Goal: Information Seeking & Learning: Check status

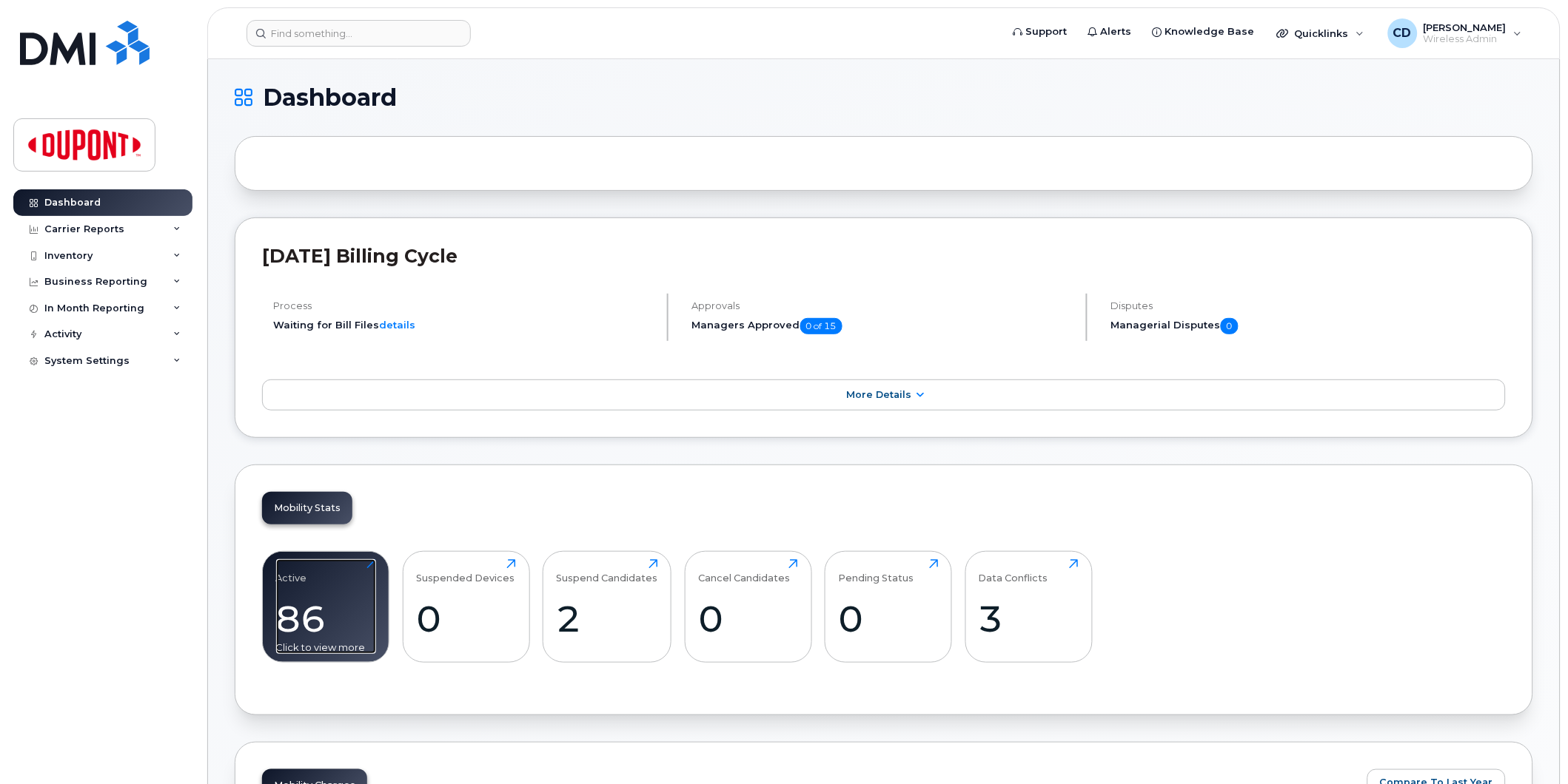
drag, startPoint x: 304, startPoint y: 617, endPoint x: 320, endPoint y: 616, distance: 16.0
click at [304, 617] on div "86" at bounding box center [326, 618] width 100 height 44
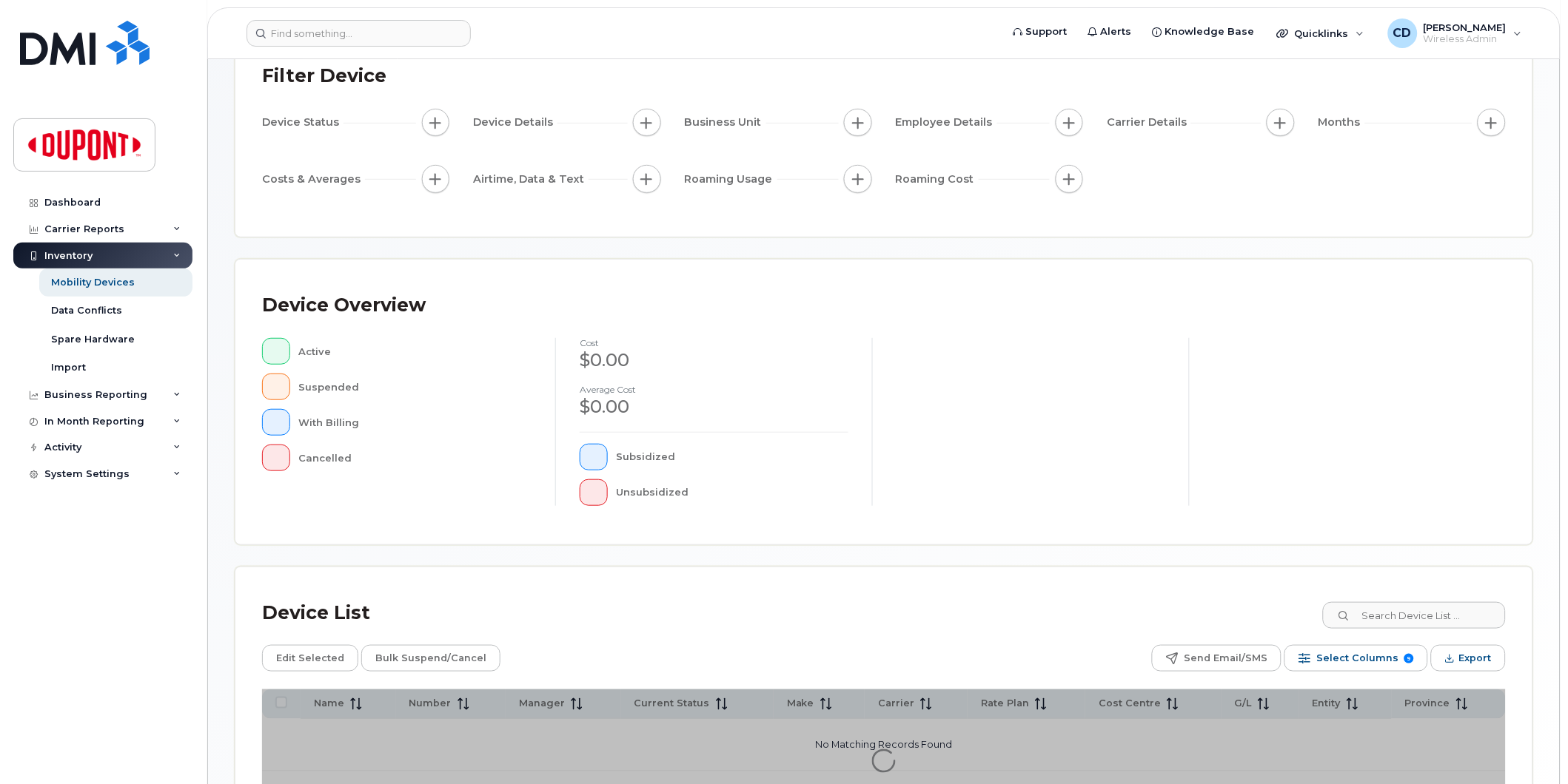
scroll to position [233, 0]
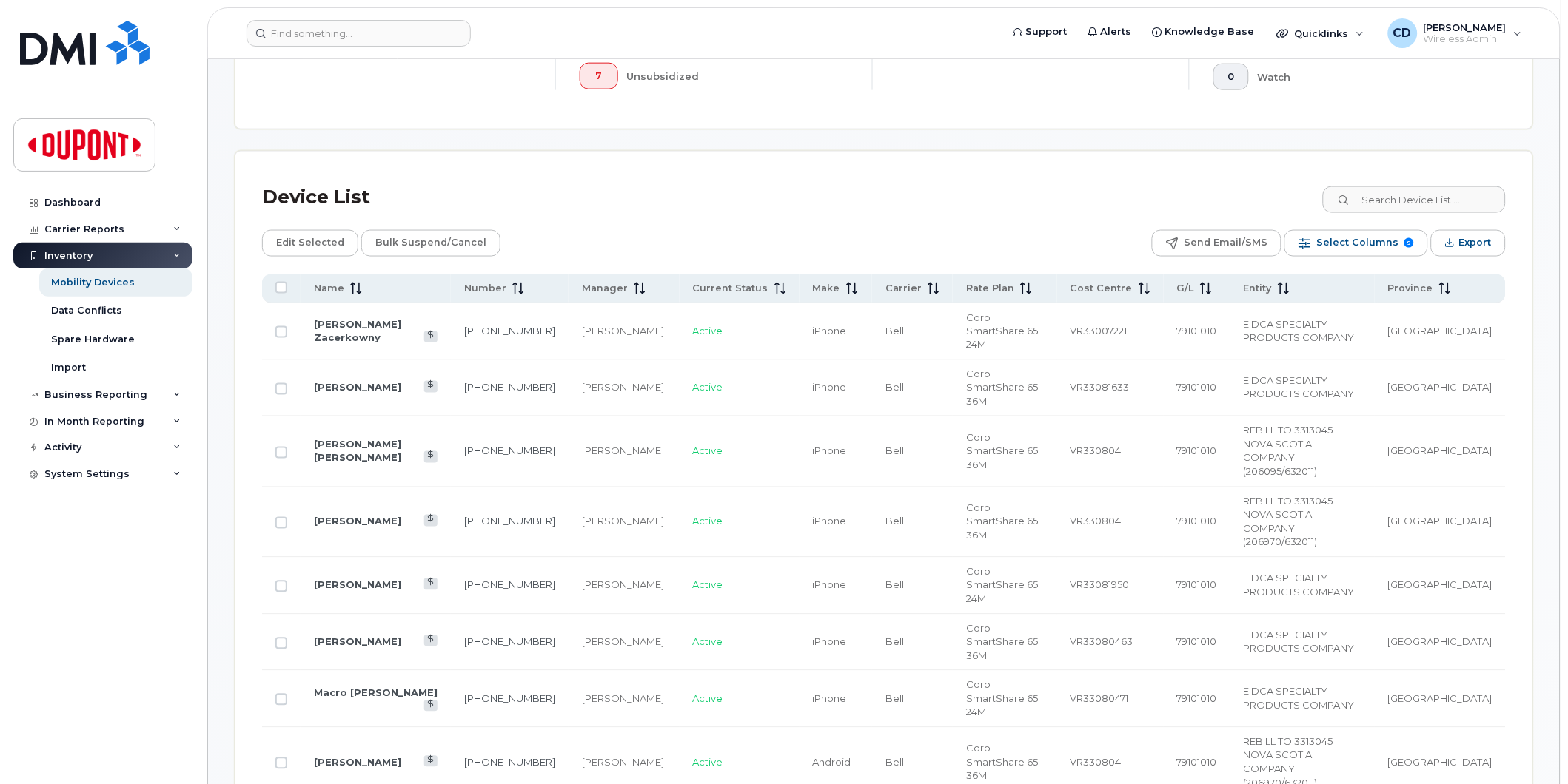
scroll to position [562, 0]
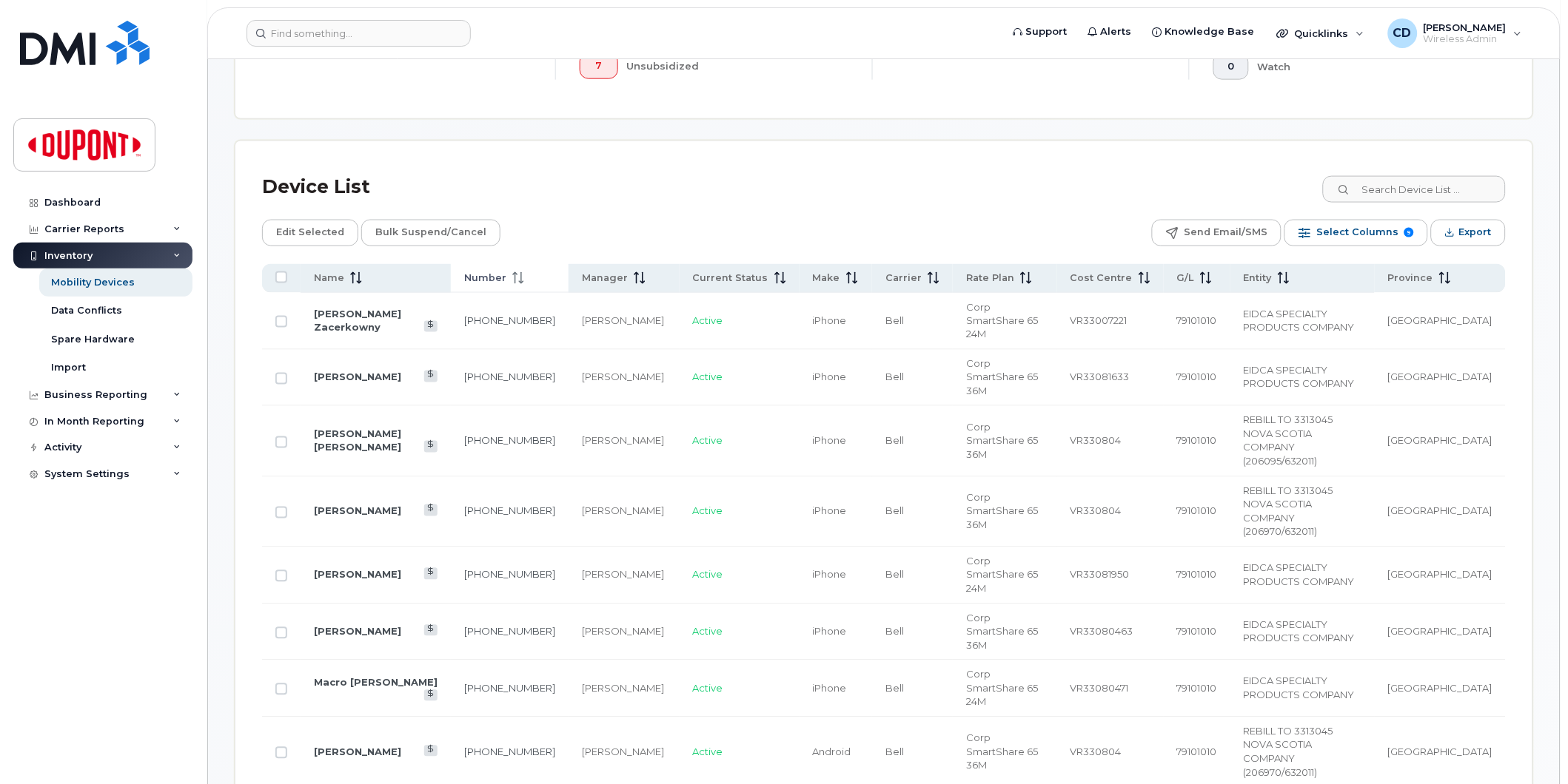
drag, startPoint x: 339, startPoint y: 276, endPoint x: 448, endPoint y: 289, distance: 109.8
click at [339, 276] on span "Name" at bounding box center [328, 278] width 30 height 14
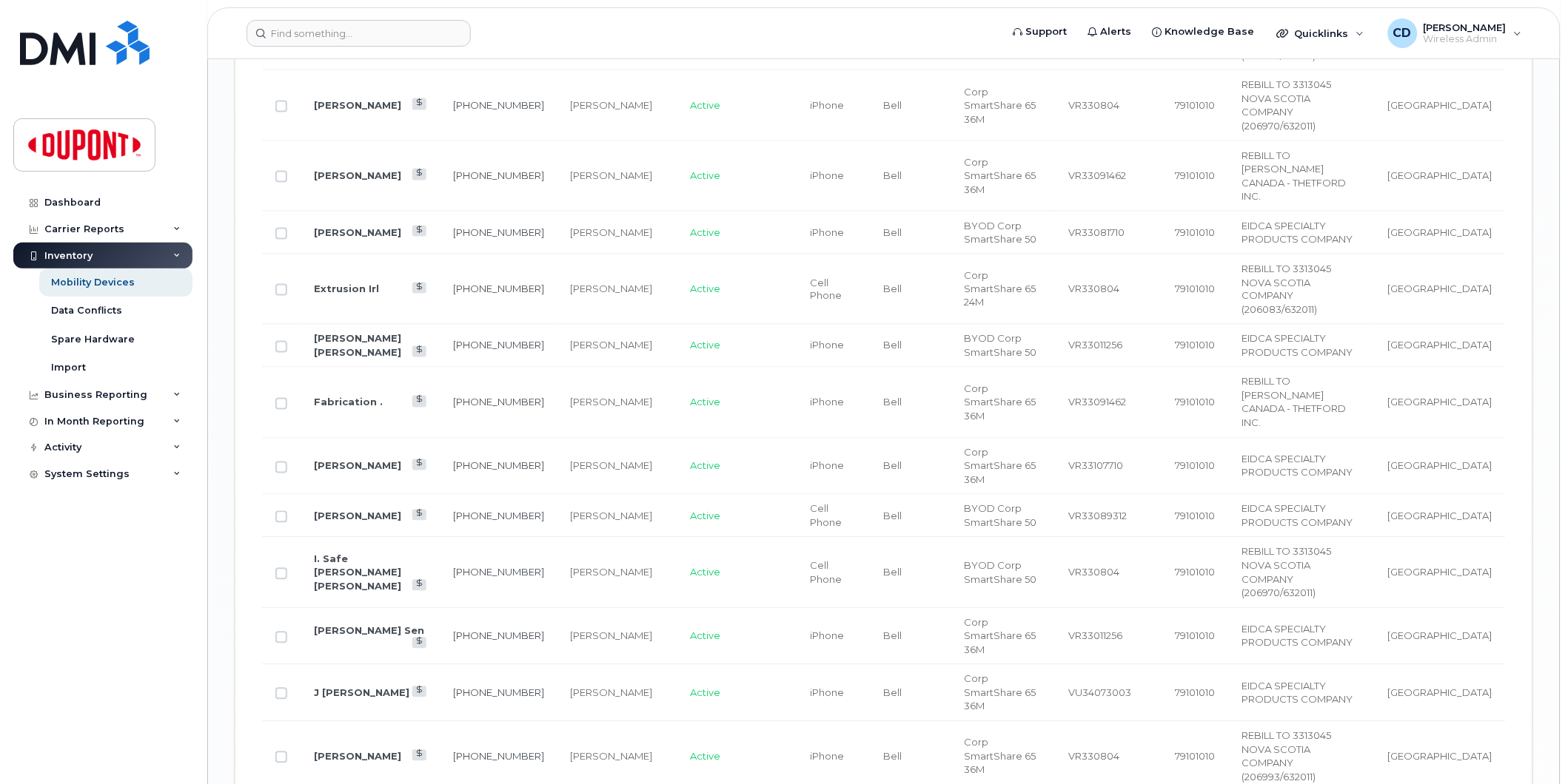
scroll to position [2362, 0]
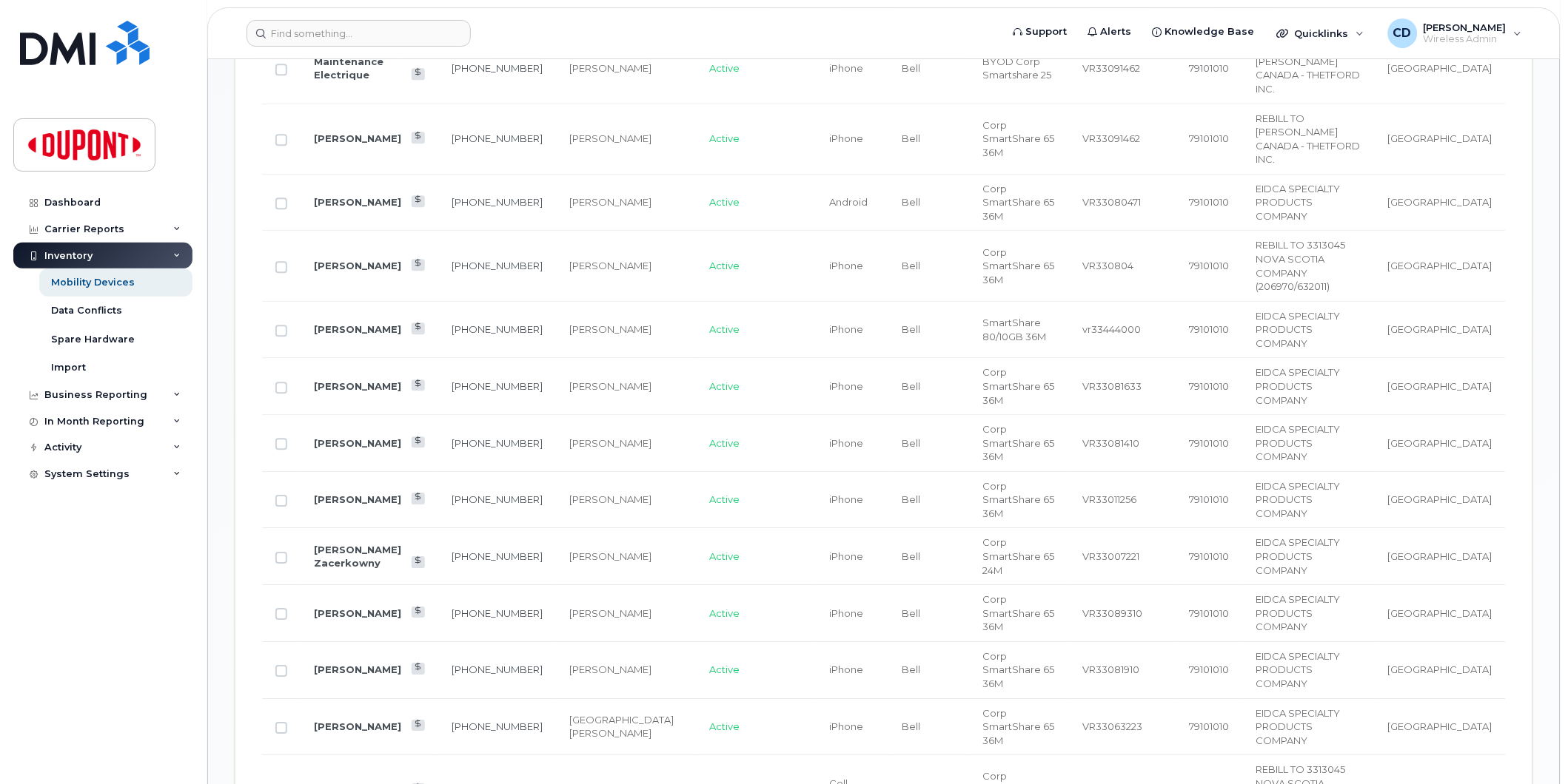
scroll to position [1018, 0]
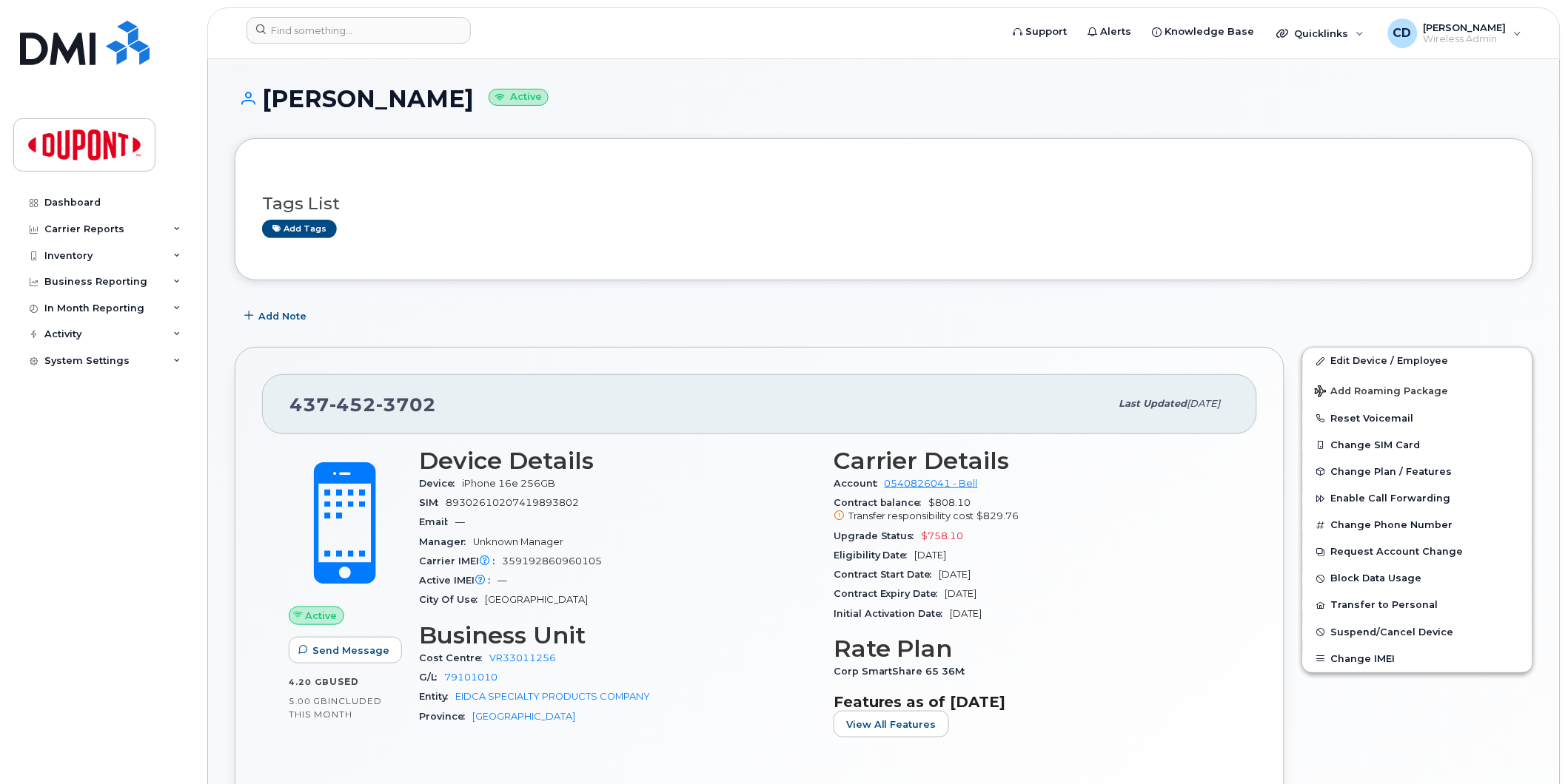
drag, startPoint x: 1031, startPoint y: 516, endPoint x: 826, endPoint y: 534, distance: 205.8
click at [826, 534] on div "Carrier Details Account 0540826041 - Bell Contract balance $808.10 Transfer res…" at bounding box center [1032, 599] width 415 height 320
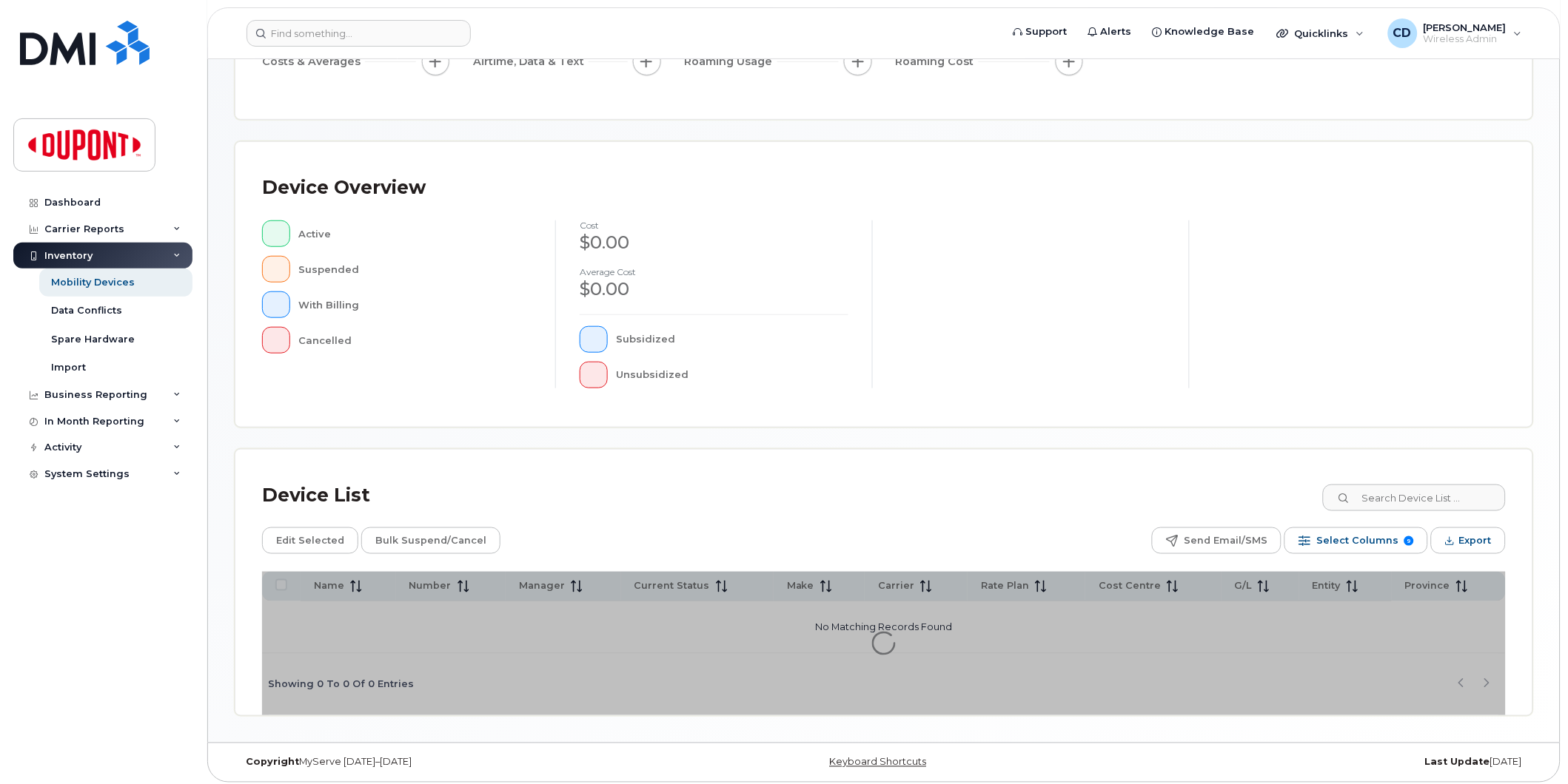
scroll to position [233, 0]
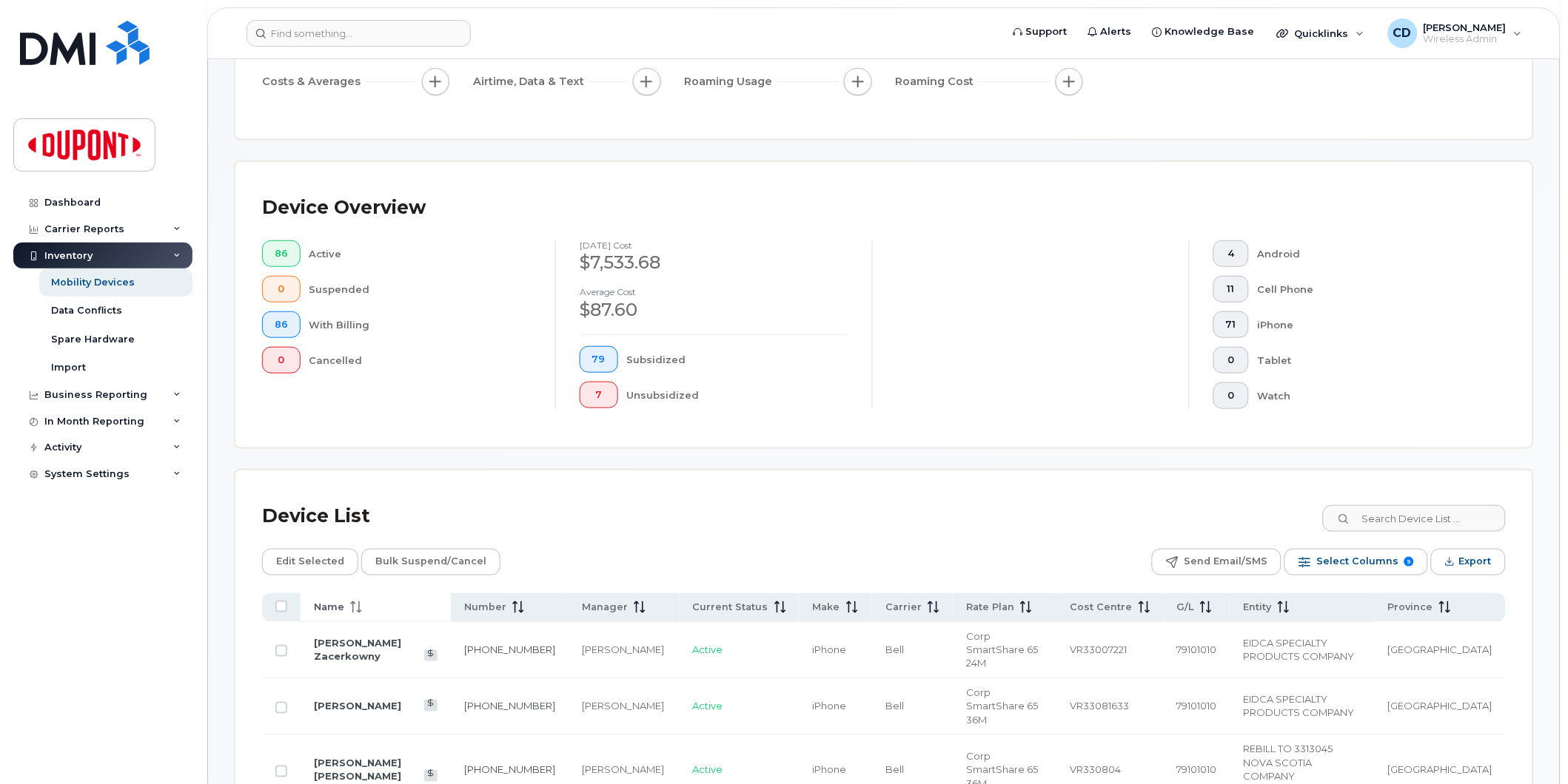
click at [345, 608] on span at bounding box center [353, 608] width 18 height 14
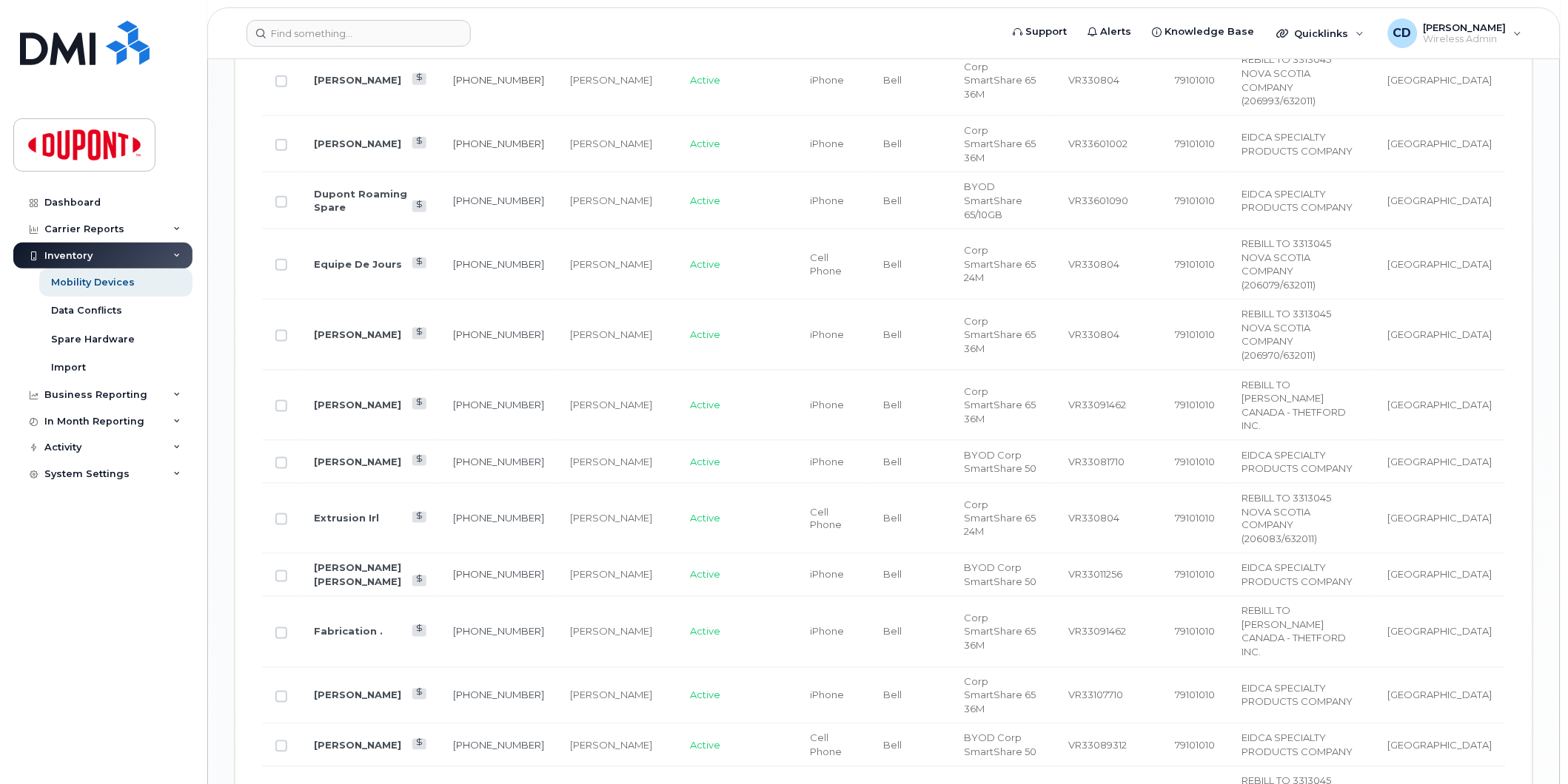
scroll to position [2124, 0]
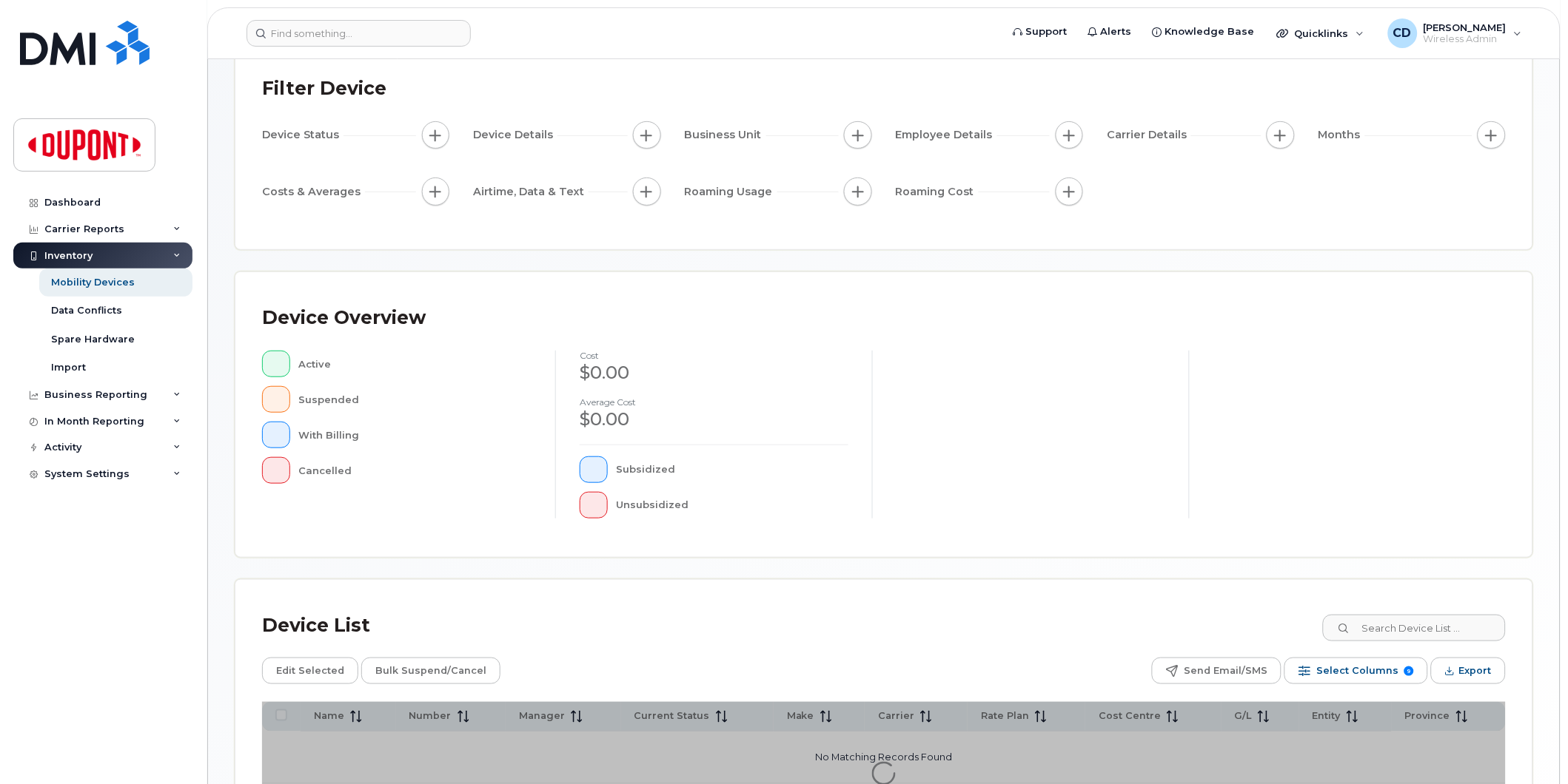
scroll to position [233, 0]
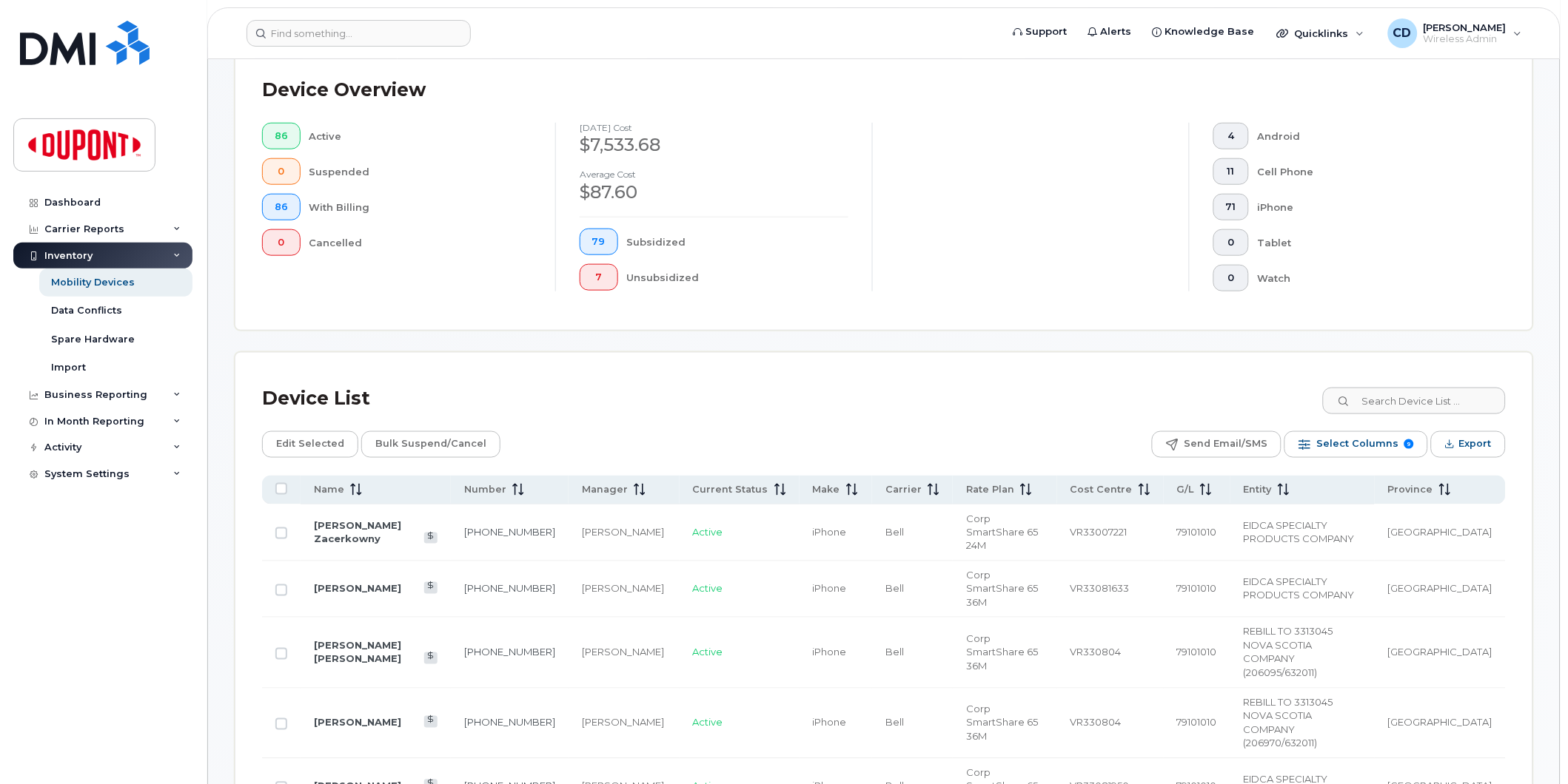
scroll to position [644, 0]
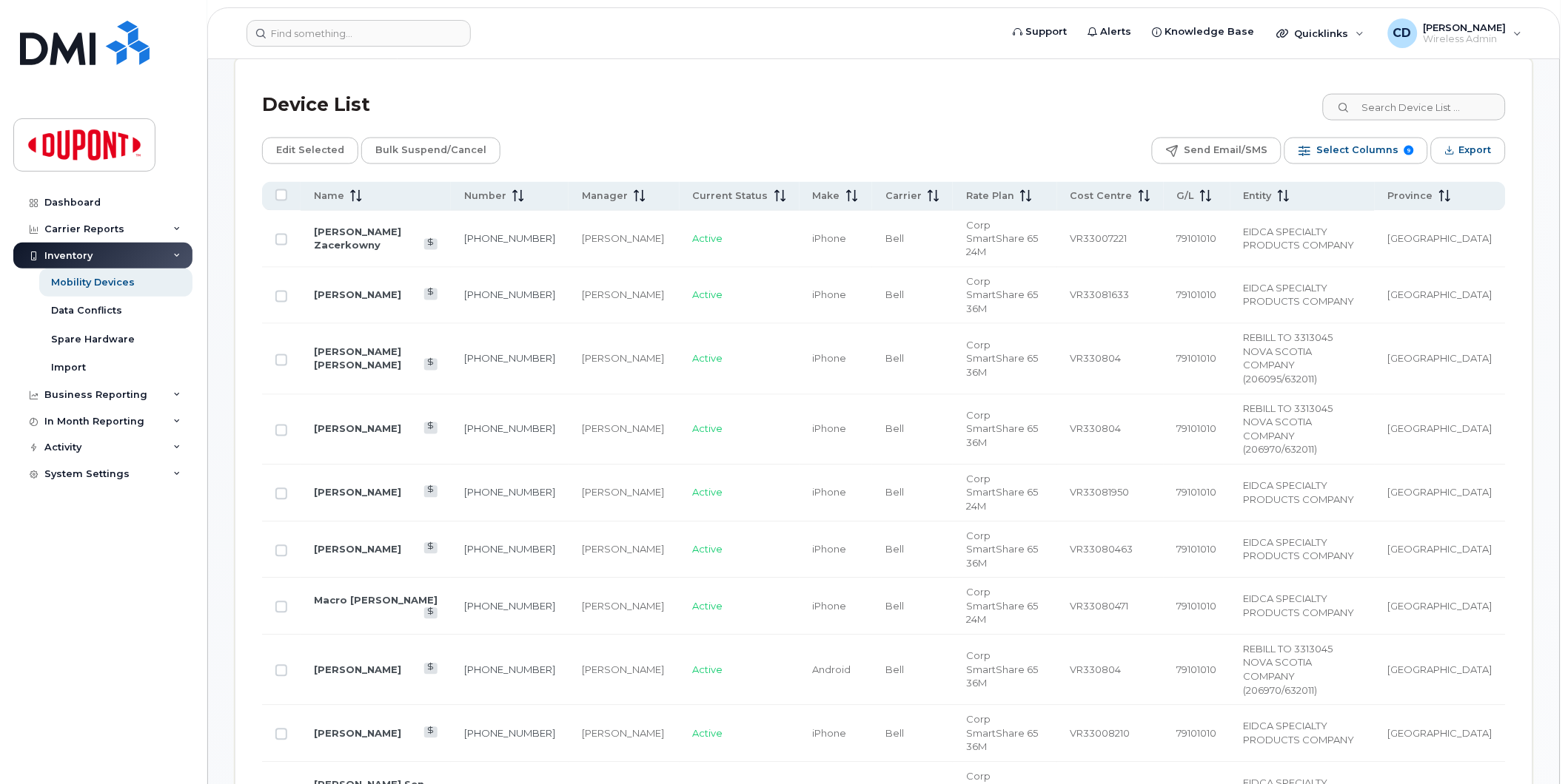
drag, startPoint x: 344, startPoint y: 195, endPoint x: 418, endPoint y: 291, distance: 121.2
click at [345, 195] on span at bounding box center [353, 197] width 18 height 14
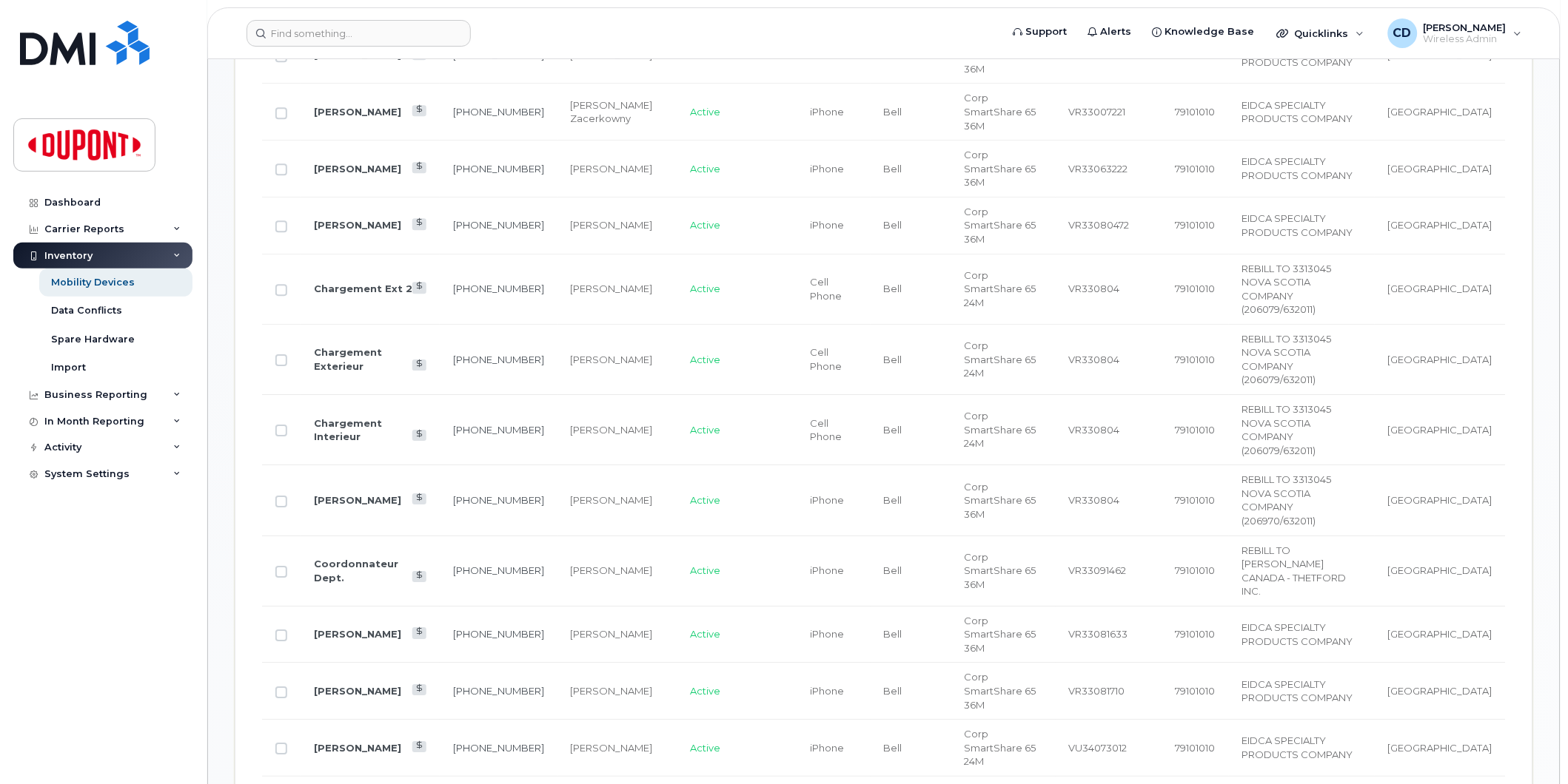
scroll to position [1302, 0]
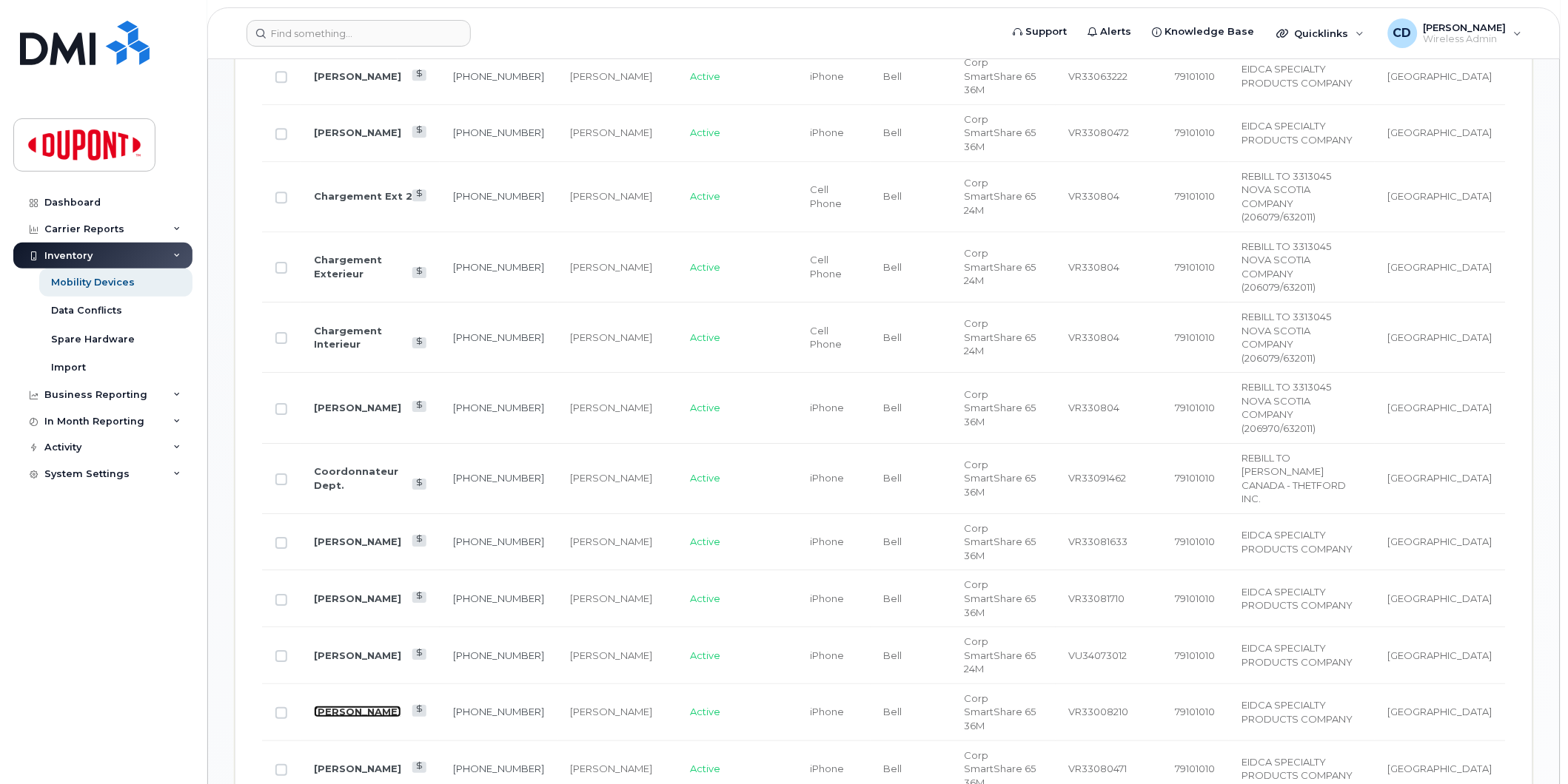
click at [351, 706] on link "[PERSON_NAME]" at bounding box center [357, 712] width 88 height 12
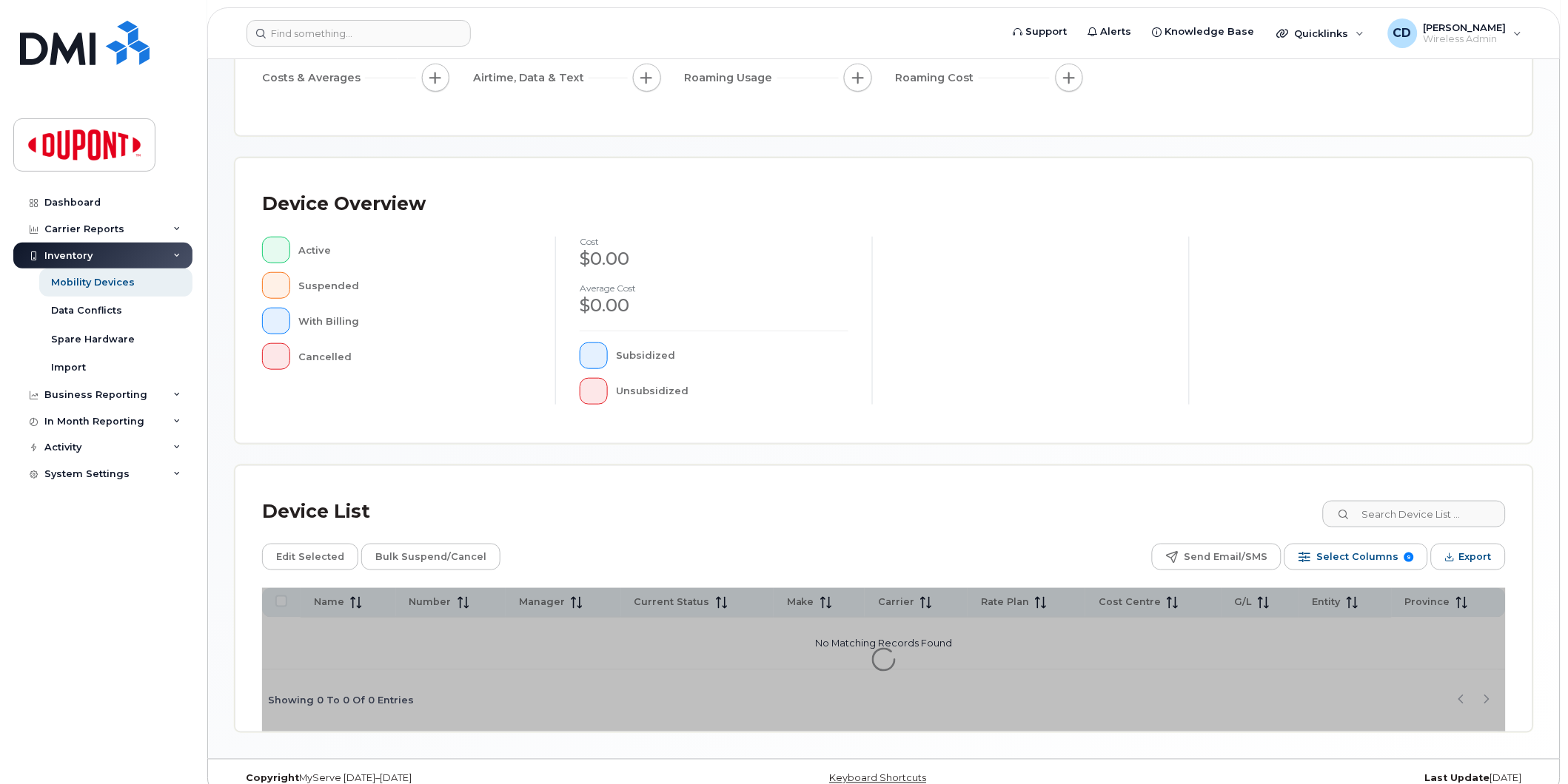
scroll to position [233, 0]
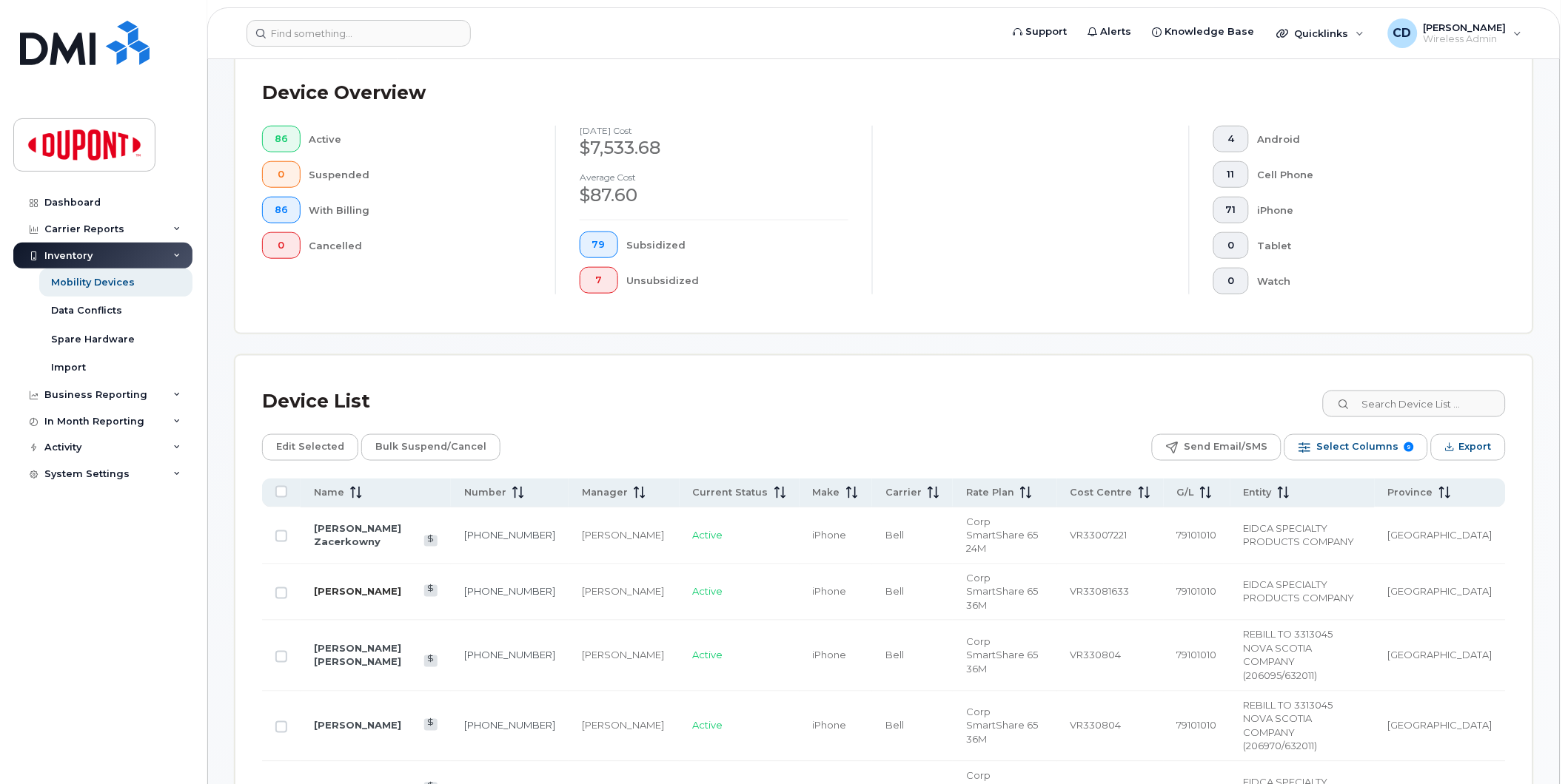
scroll to position [398, 0]
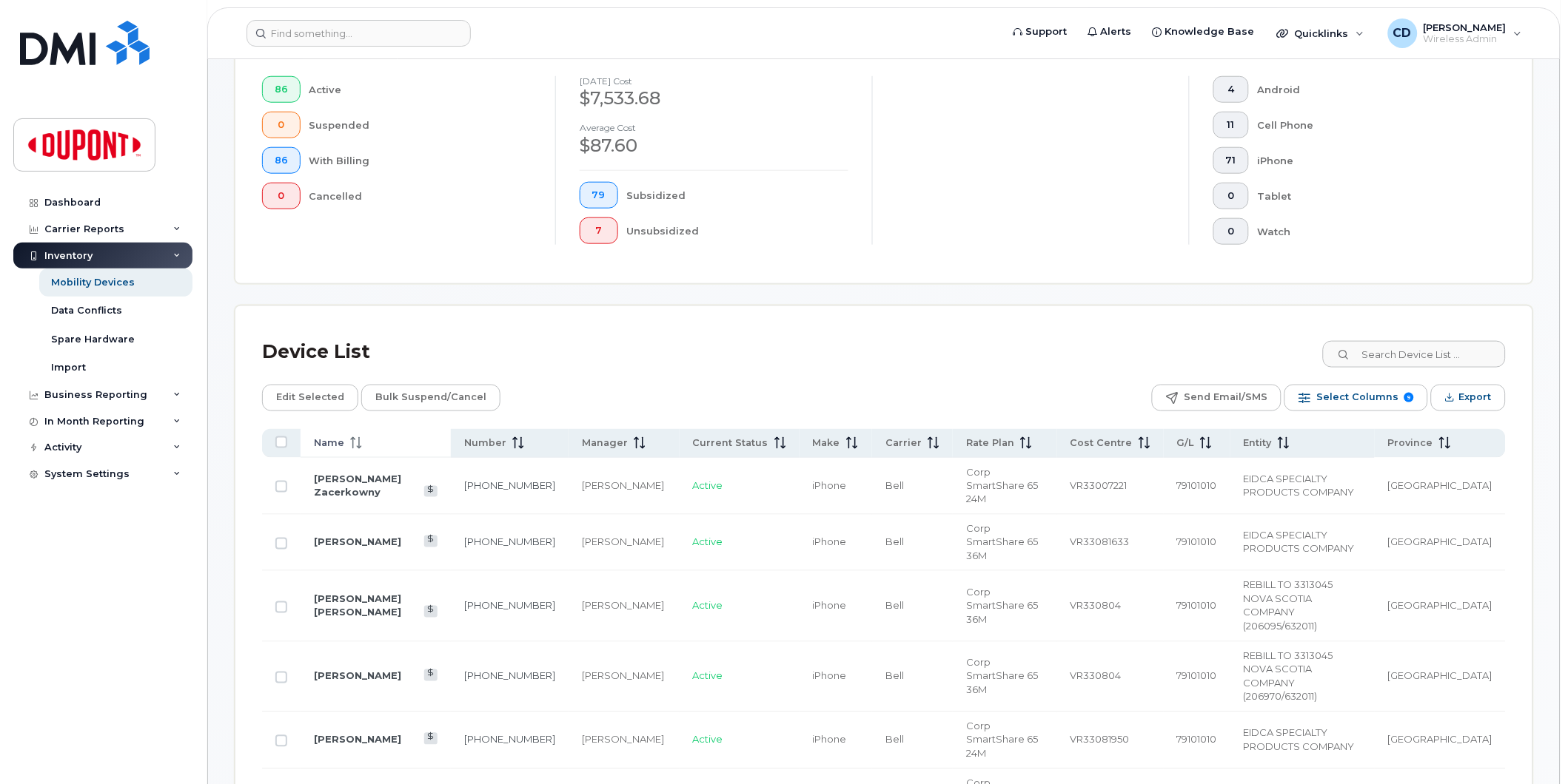
click at [338, 442] on span "Name" at bounding box center [328, 443] width 30 height 14
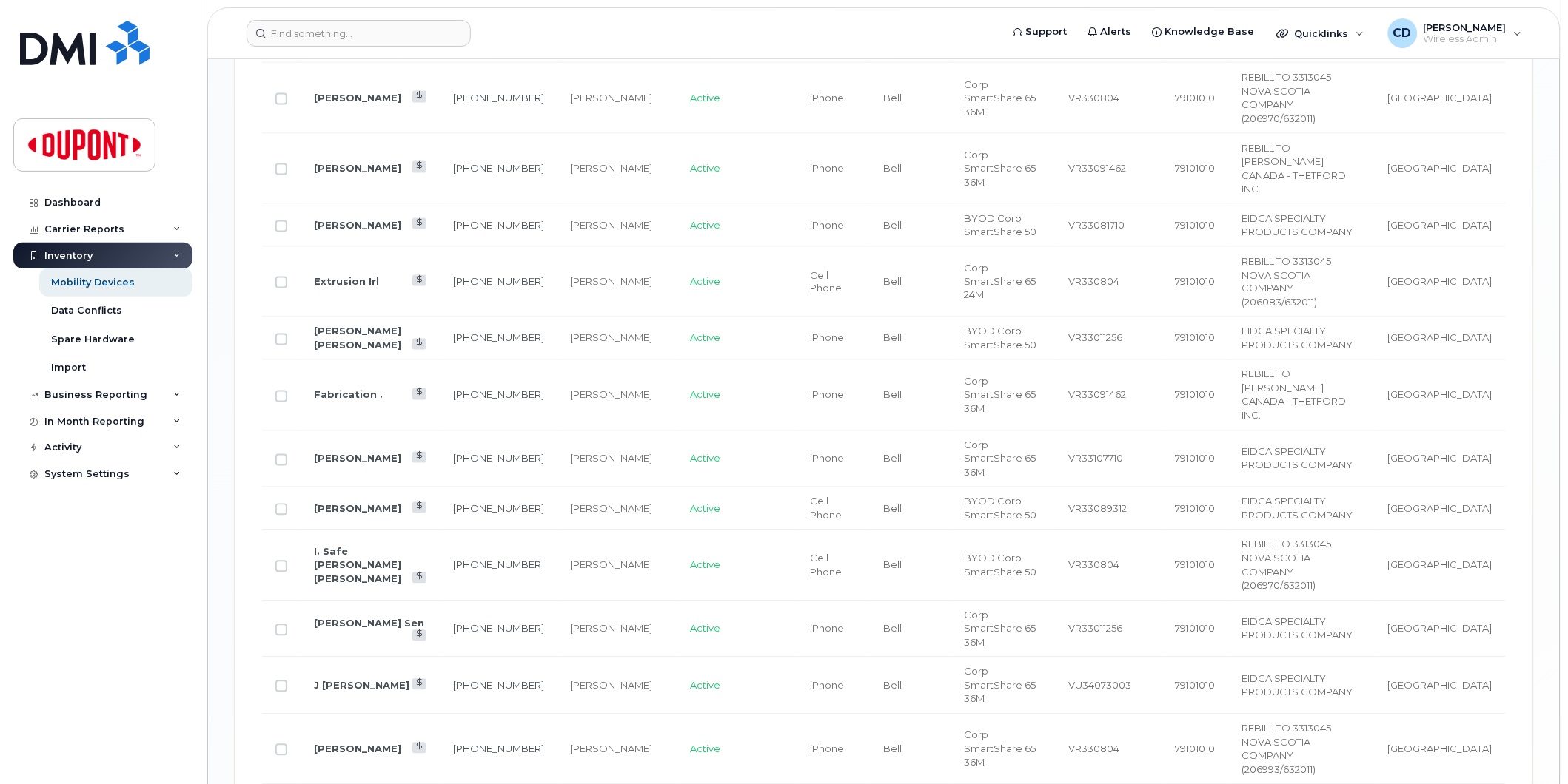
scroll to position [2362, 0]
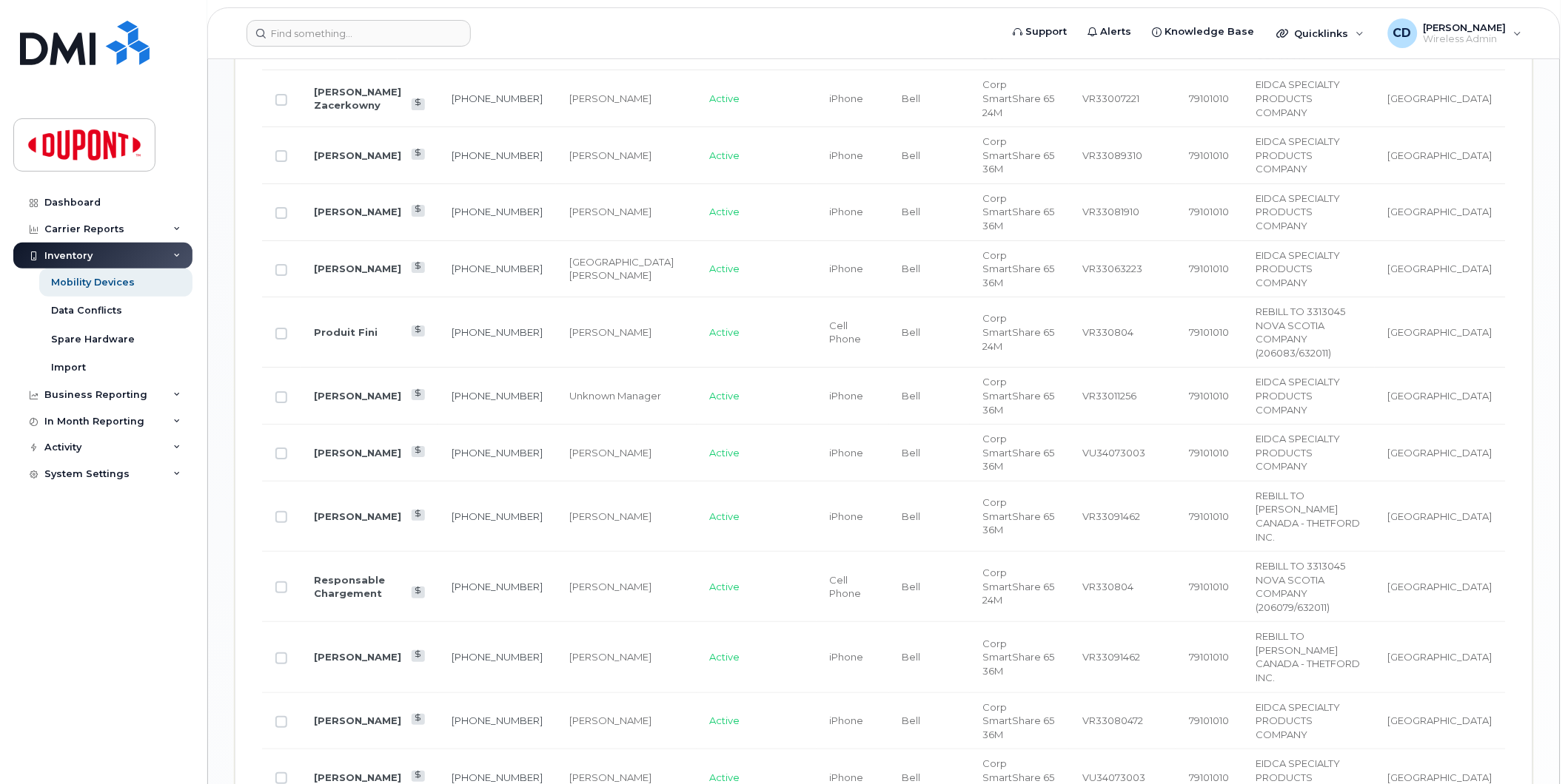
scroll to position [1512, 0]
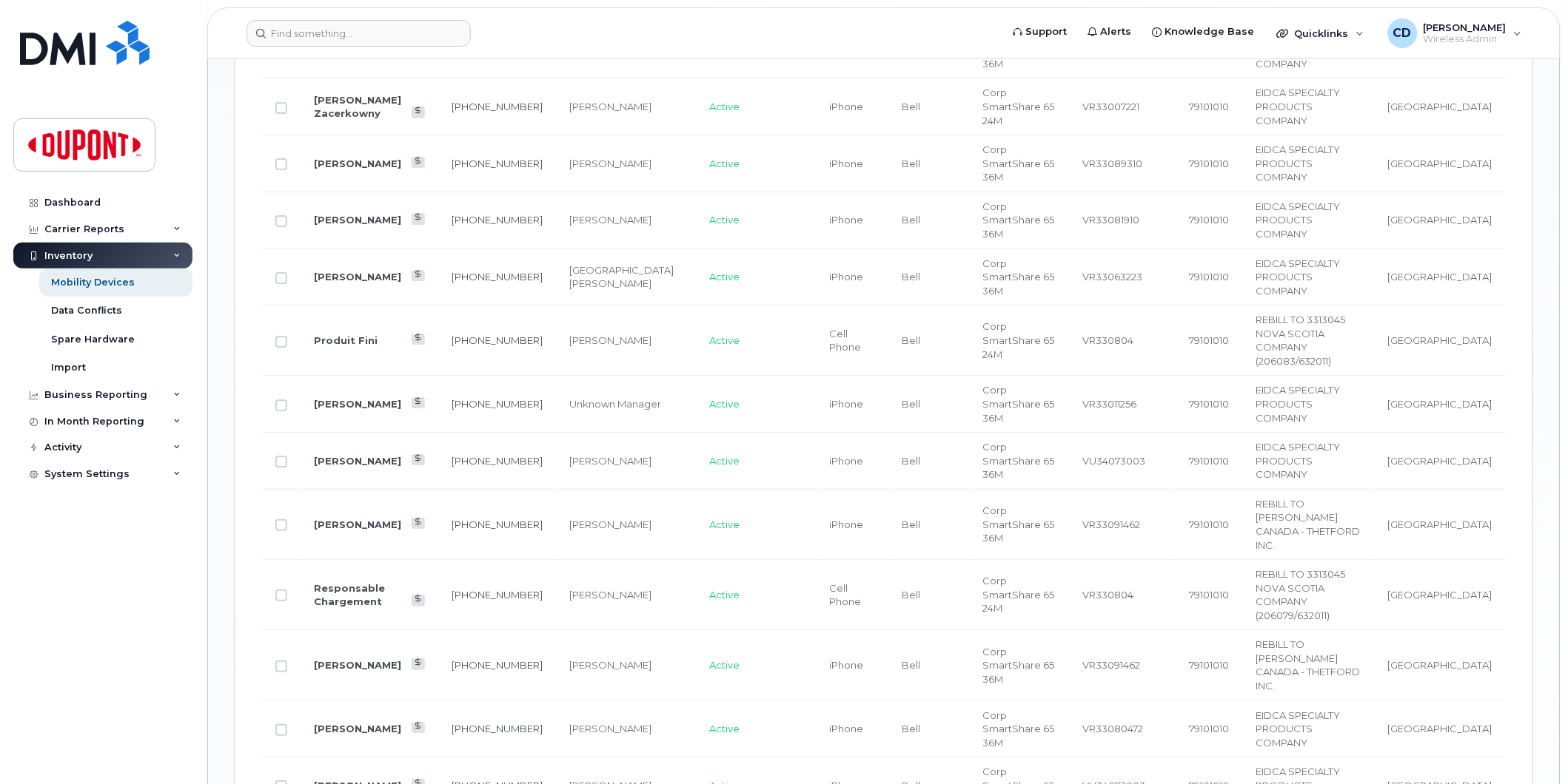
drag, startPoint x: 361, startPoint y: 481, endPoint x: 371, endPoint y: 484, distance: 10.4
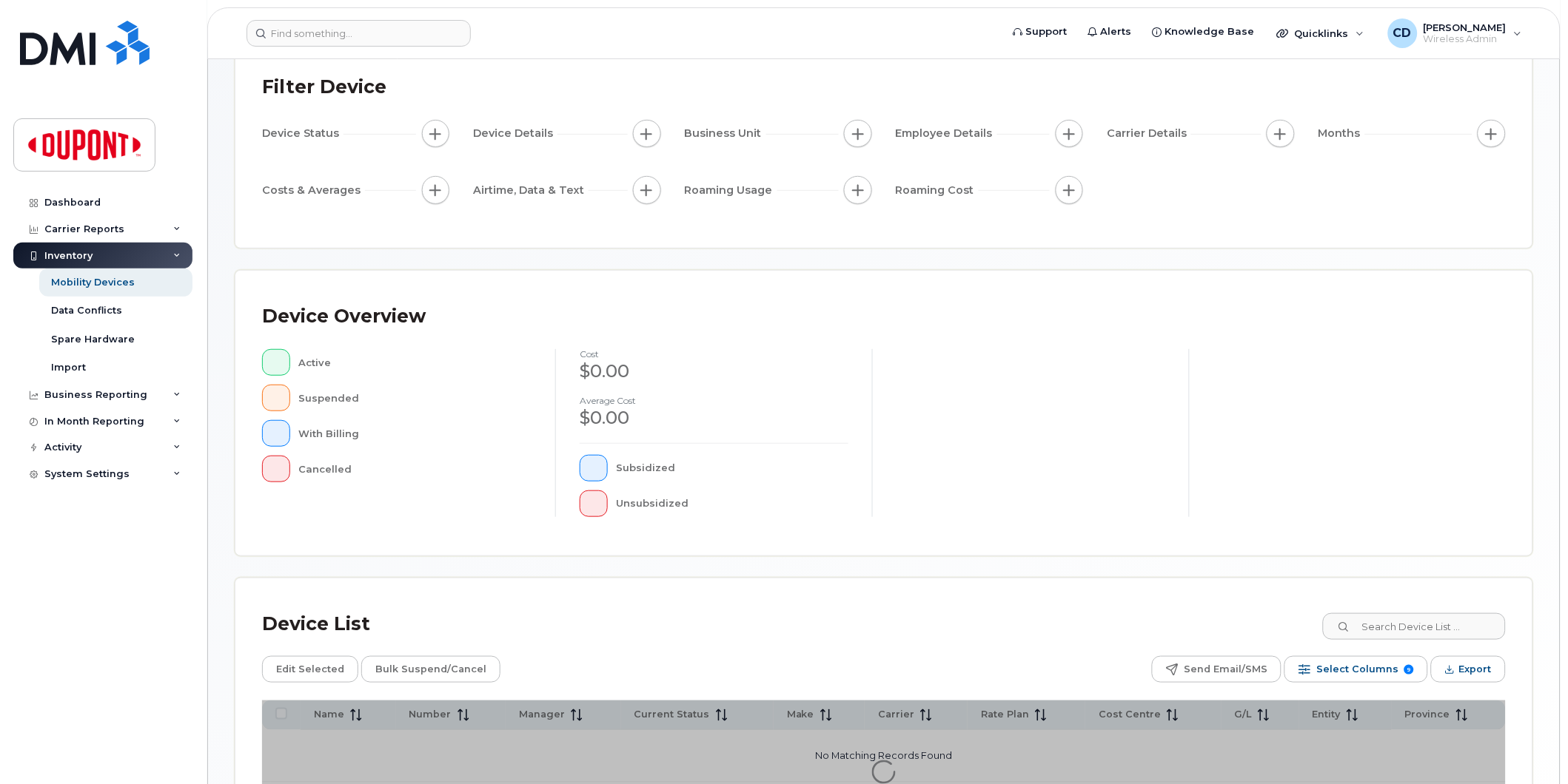
scroll to position [233, 0]
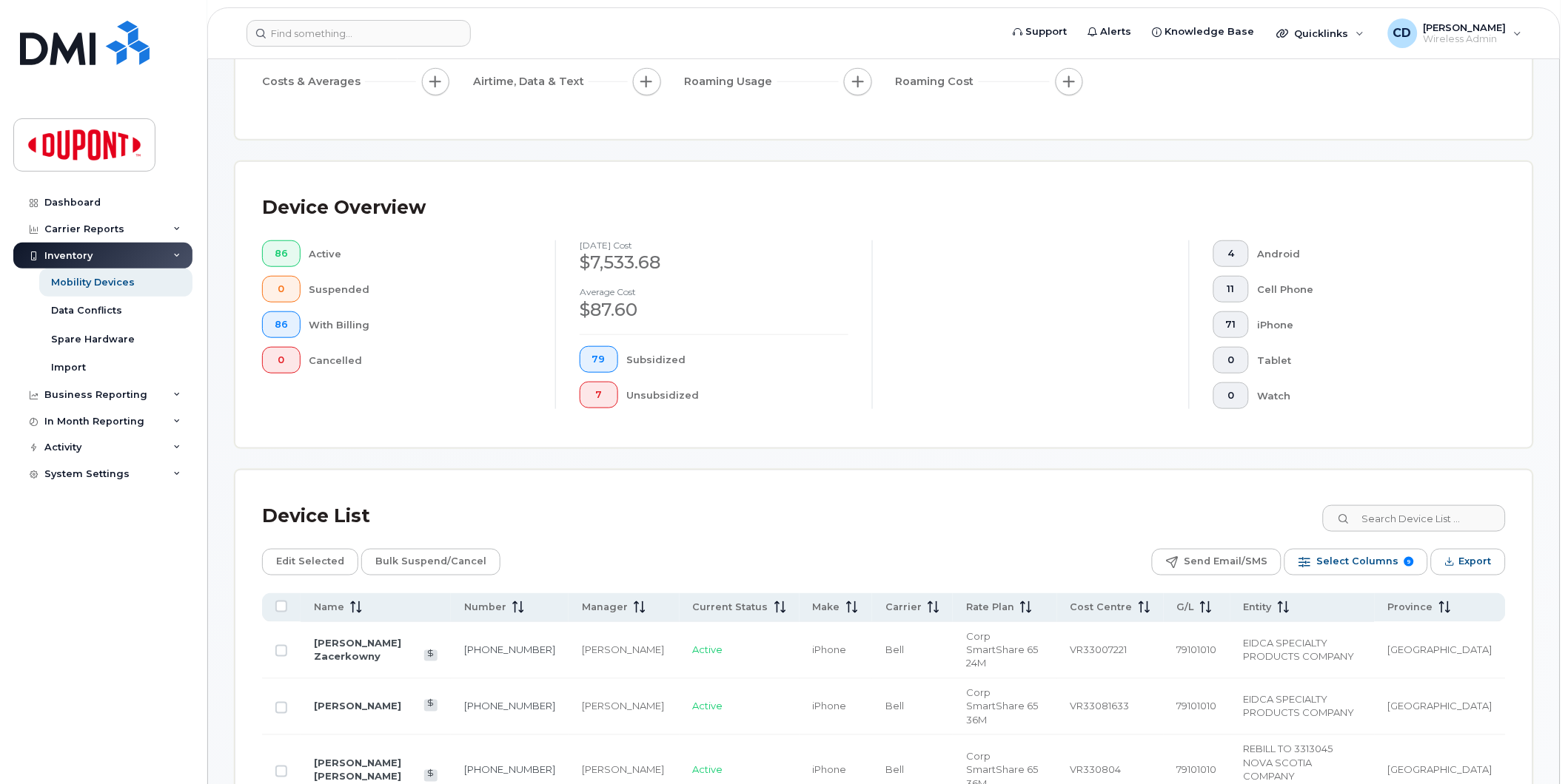
drag, startPoint x: 343, startPoint y: 598, endPoint x: 815, endPoint y: 546, distance: 474.9
click at [345, 598] on th "Name" at bounding box center [375, 608] width 150 height 29
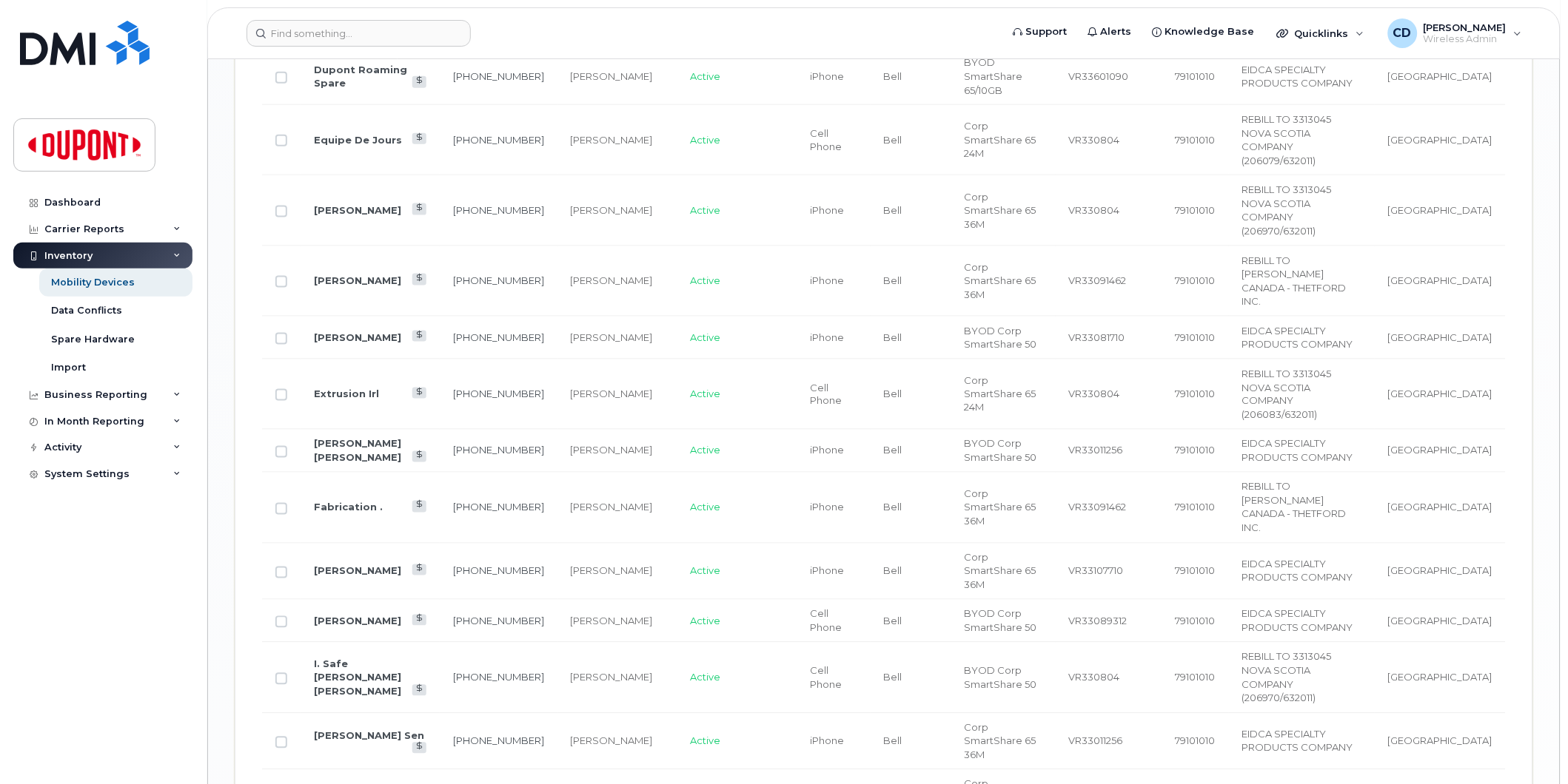
scroll to position [2362, 0]
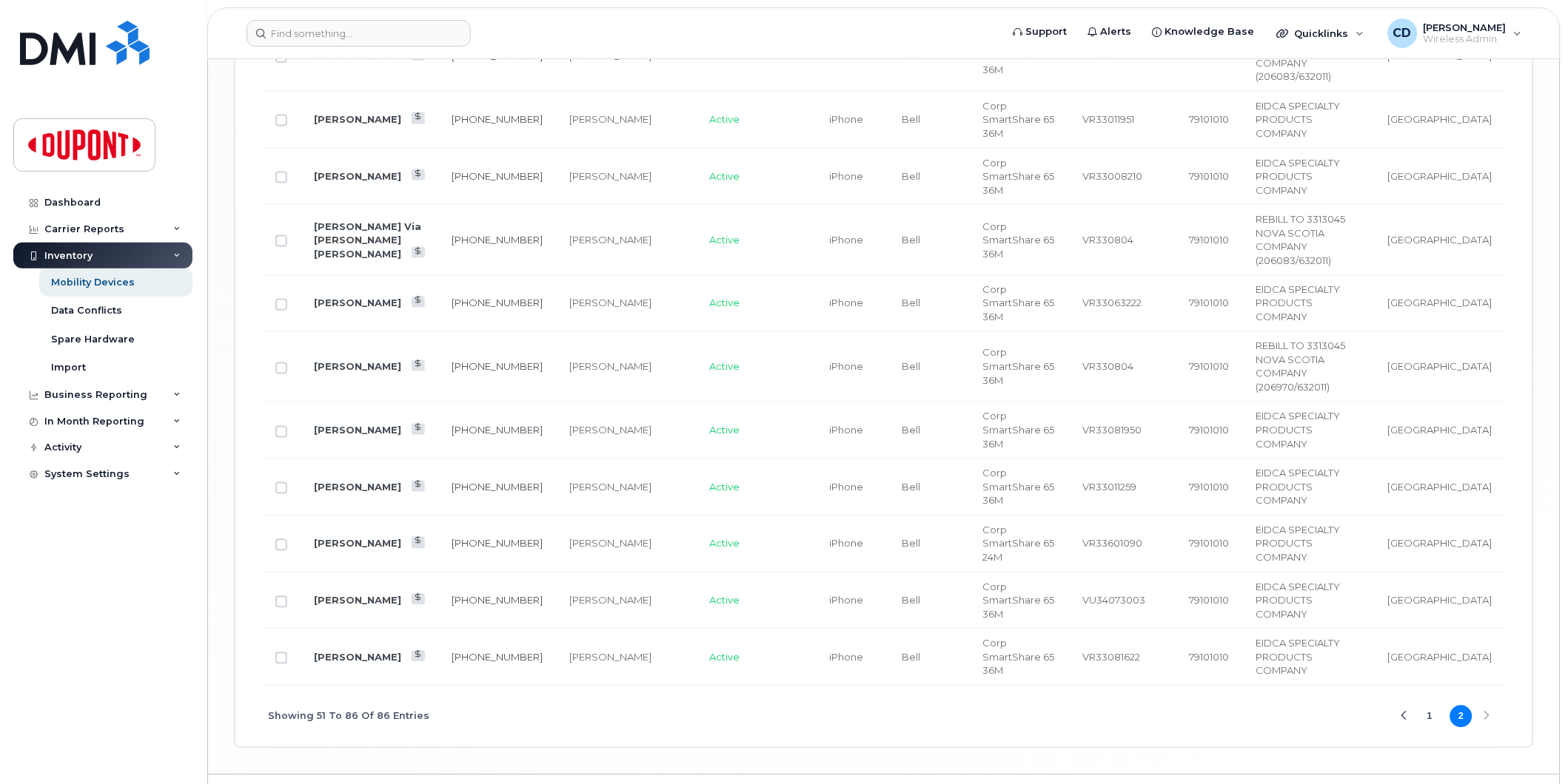
scroll to position [1759, 0]
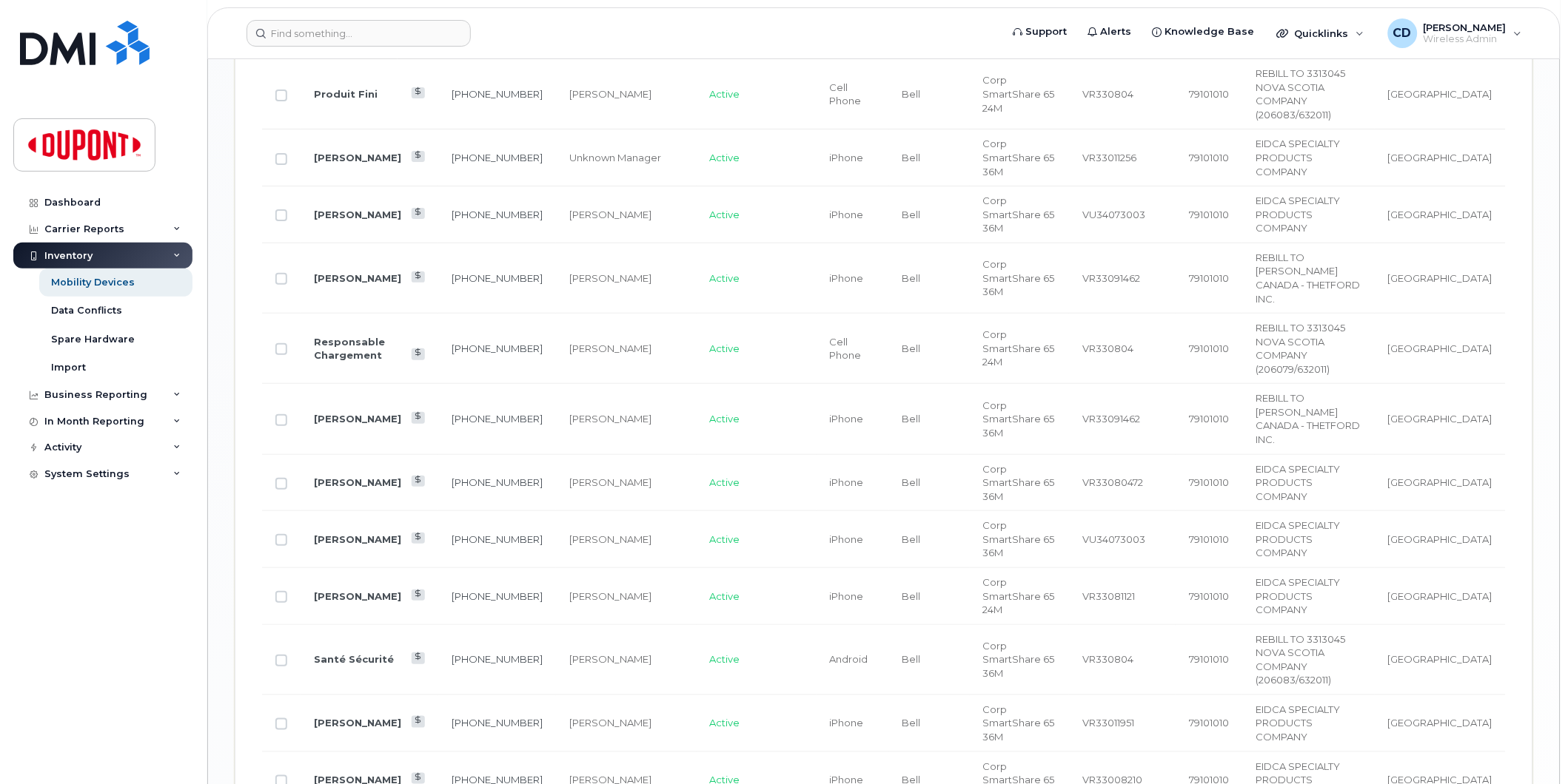
click at [387, 752] on td "[PERSON_NAME]" at bounding box center [369, 781] width 137 height 57
drag, startPoint x: 390, startPoint y: 276, endPoint x: 402, endPoint y: 281, distance: 13.0
click at [390, 774] on link "[PERSON_NAME]" at bounding box center [357, 780] width 88 height 12
